Goal: Task Accomplishment & Management: Manage account settings

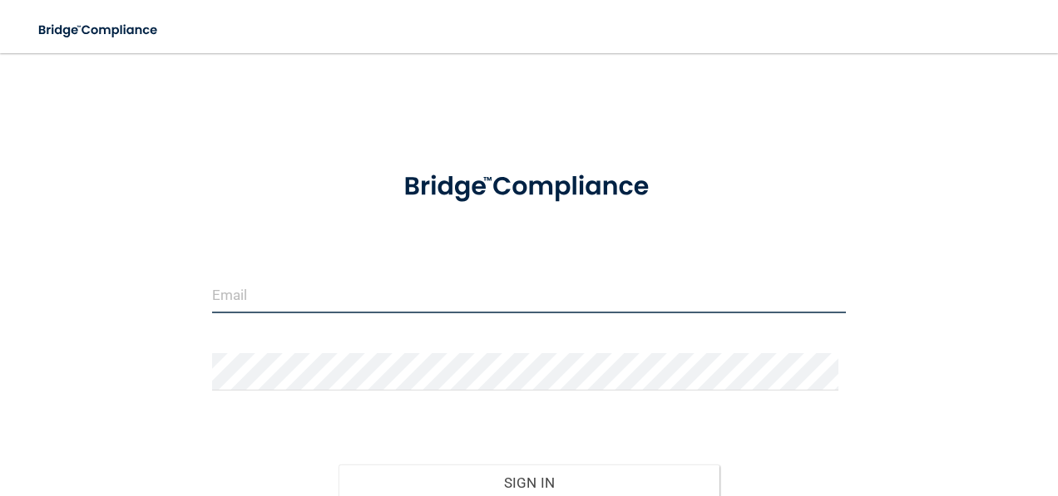
click at [239, 297] on input "email" at bounding box center [529, 294] width 634 height 37
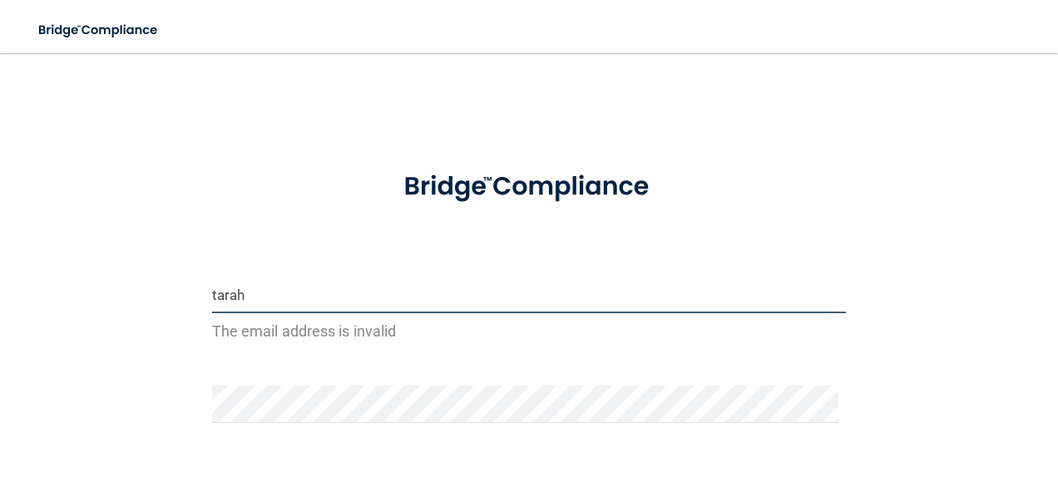
type input "[EMAIL_ADDRESS][PERSON_NAME][DOMAIN_NAME]"
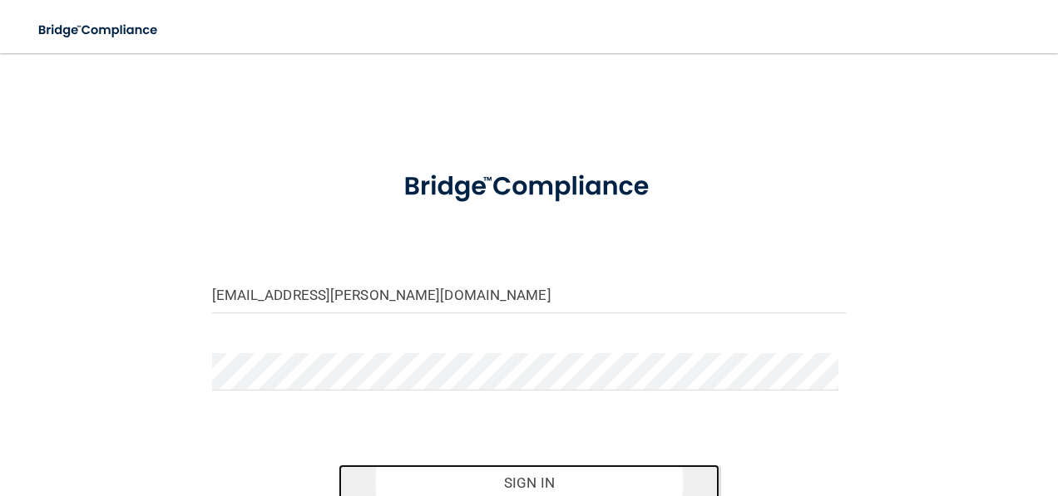
click at [476, 465] on button "Sign In" at bounding box center [528, 483] width 381 height 37
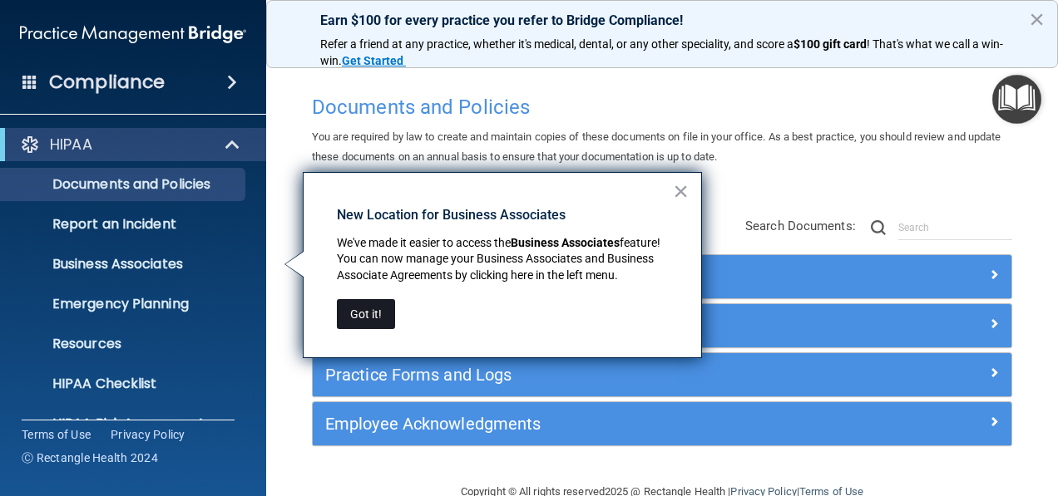
click at [368, 308] on button "Got it!" at bounding box center [366, 314] width 58 height 30
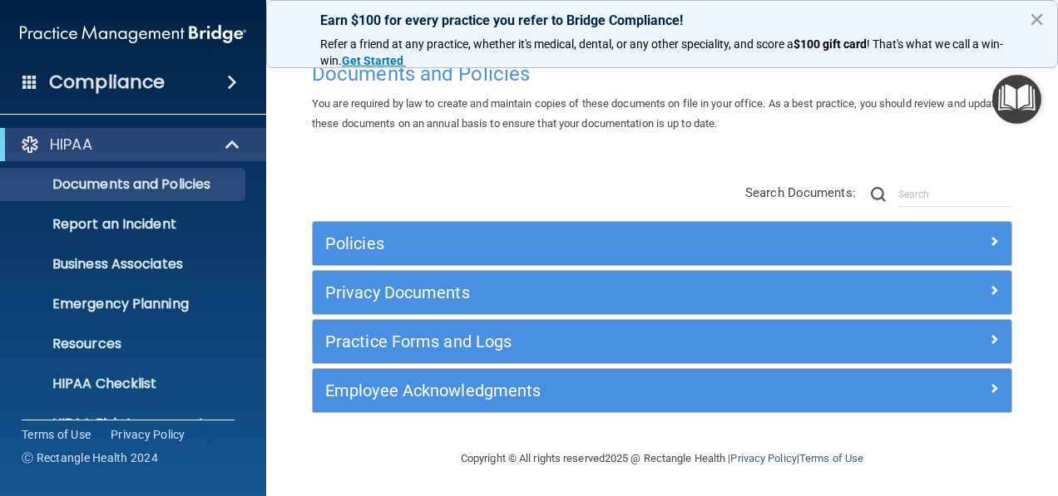
click at [1038, 14] on button "×" at bounding box center [1037, 19] width 16 height 27
